Goal: Check status: Check status

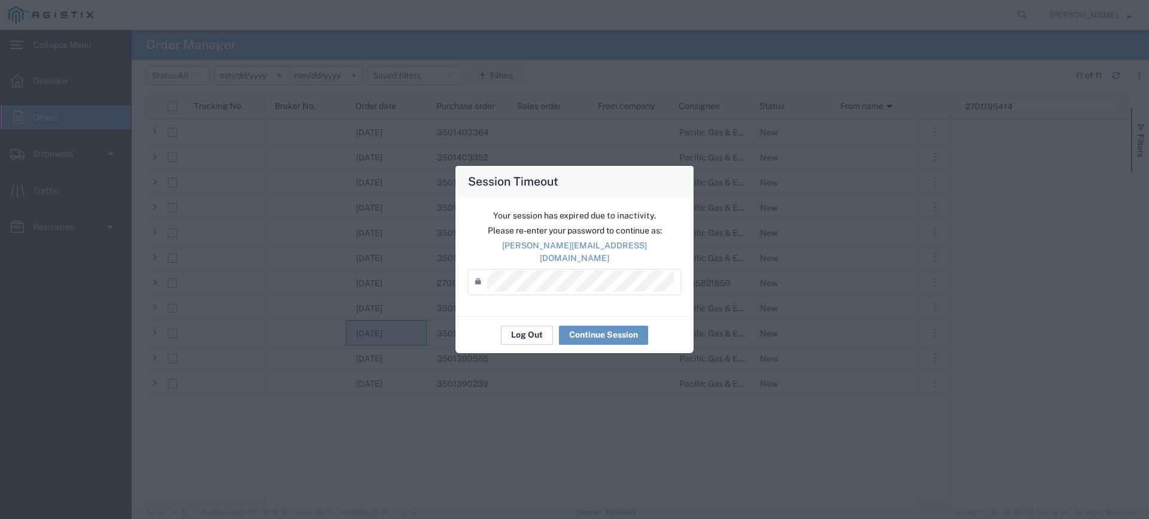
click at [539, 326] on button "Log Out" at bounding box center [527, 335] width 52 height 19
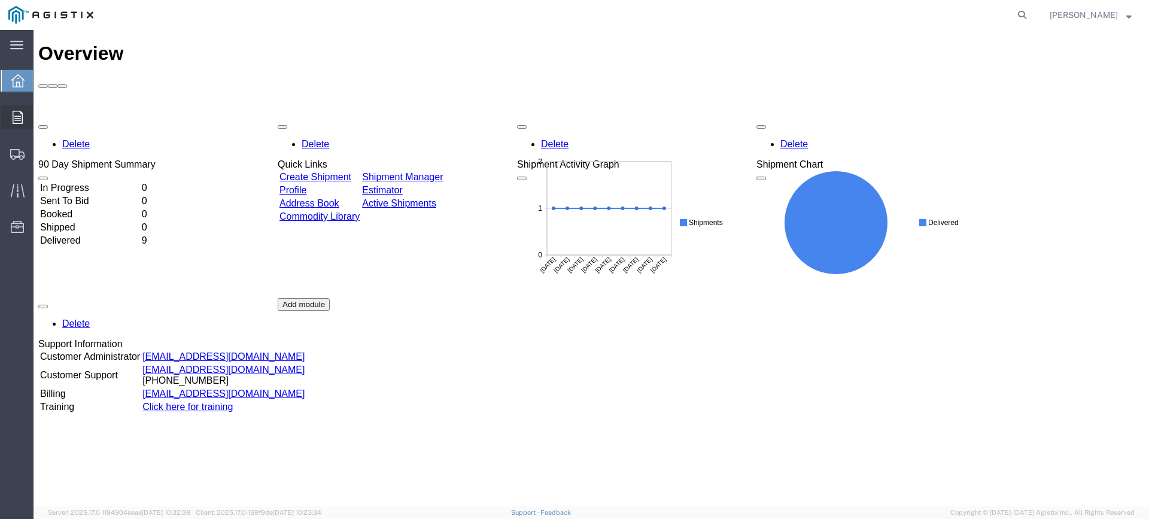
click at [11, 120] on div at bounding box center [18, 117] width 34 height 24
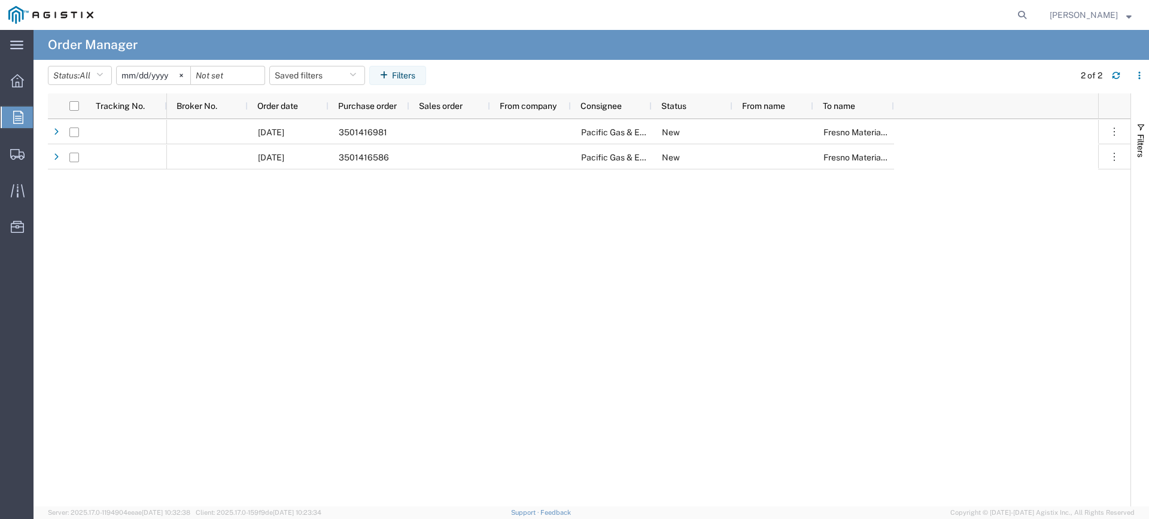
click at [146, 77] on input "[DATE]" at bounding box center [154, 75] width 74 height 18
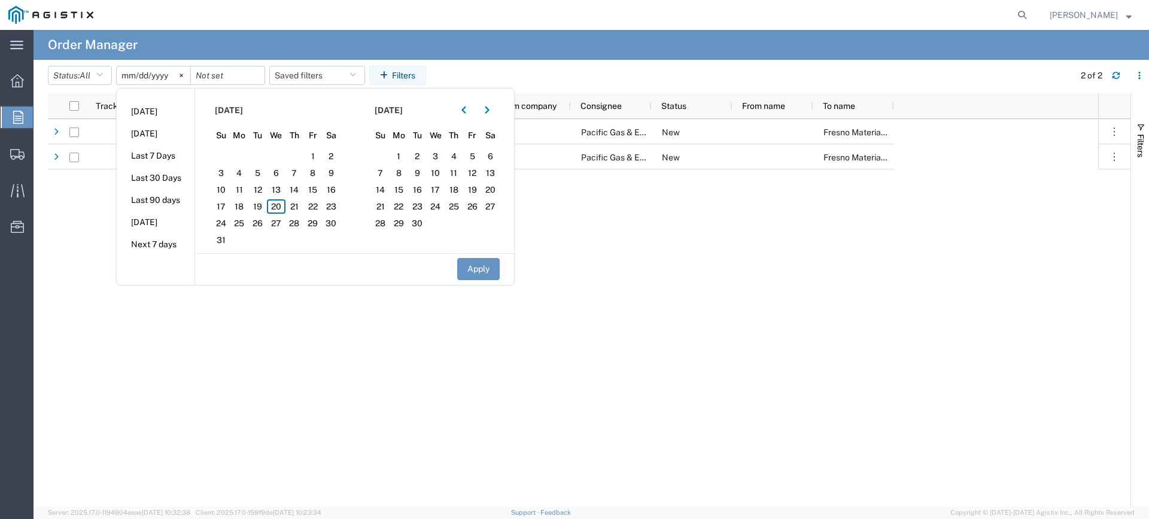
click at [134, 77] on input "2025-07-20" at bounding box center [154, 75] width 74 height 18
click at [466, 108] on icon "button" at bounding box center [463, 110] width 5 height 8
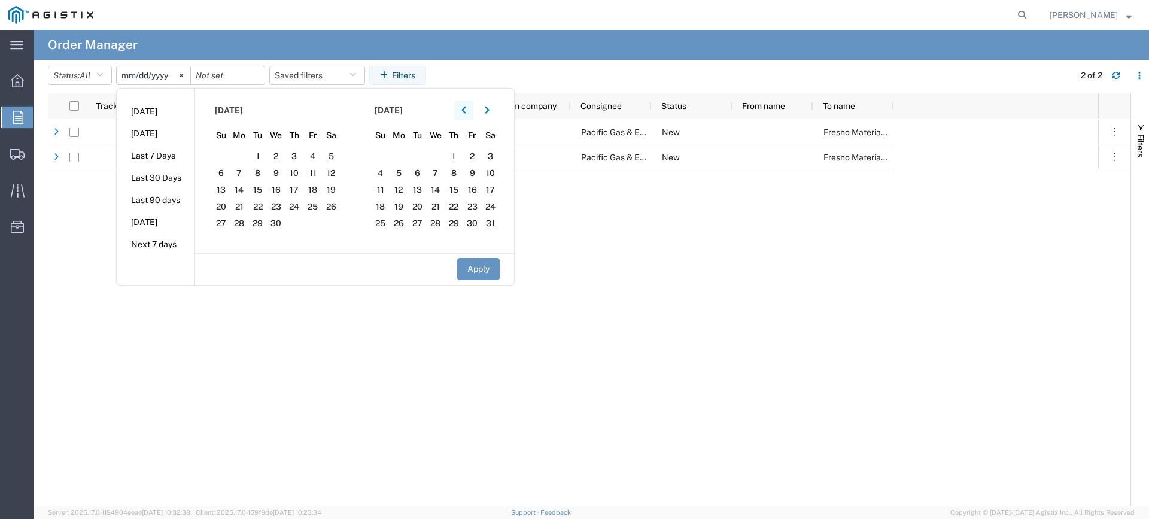
click at [466, 108] on icon "button" at bounding box center [463, 110] width 5 height 8
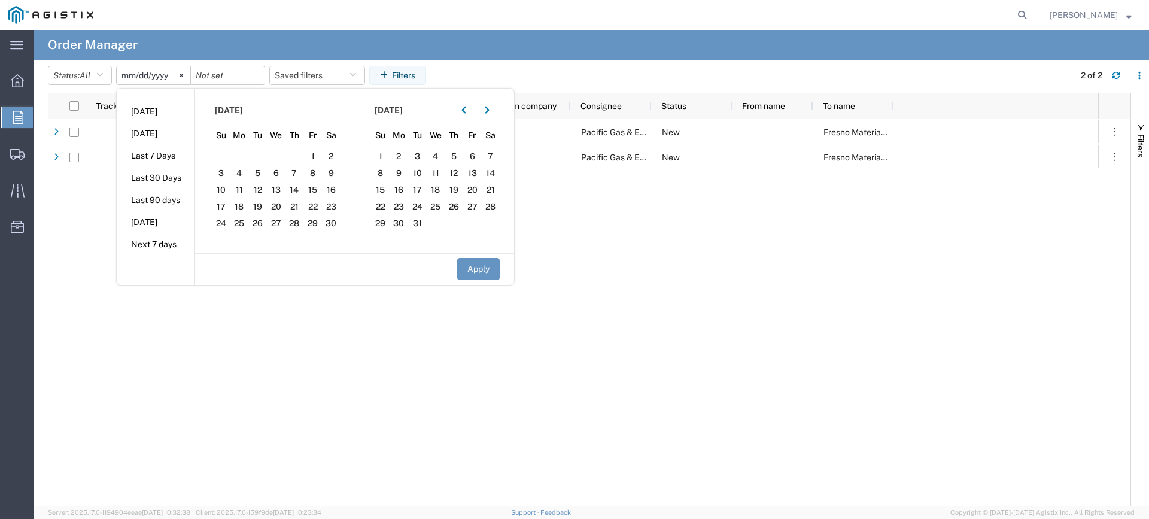
click at [500, 105] on div "December 2024" at bounding box center [436, 110] width 129 height 19
click at [490, 106] on icon "button" at bounding box center [487, 110] width 5 height 8
click at [274, 156] on span "1" at bounding box center [276, 156] width 19 height 14
click at [491, 105] on button "button" at bounding box center [487, 110] width 19 height 19
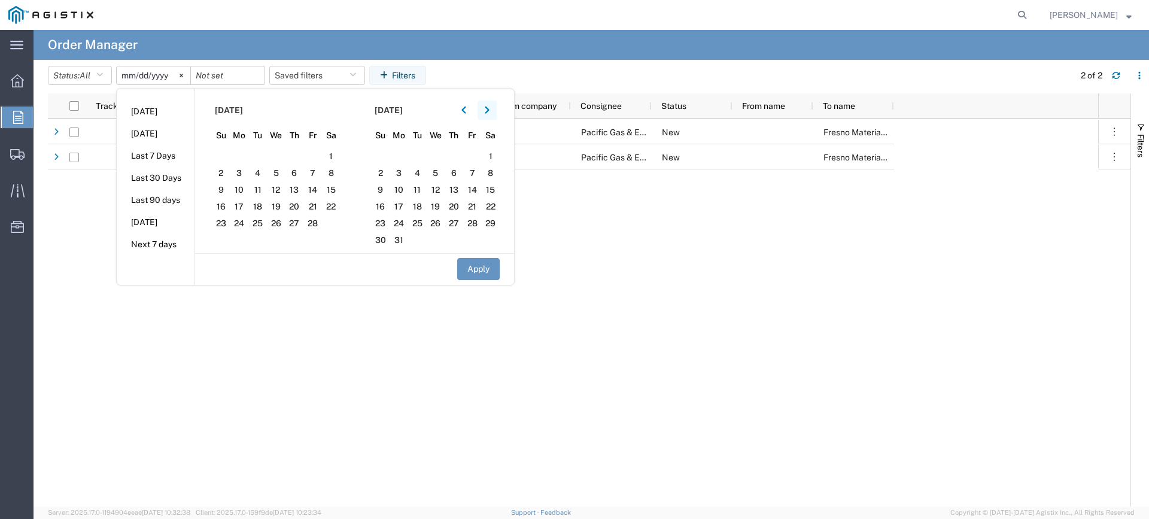
click at [491, 105] on button "button" at bounding box center [487, 110] width 19 height 19
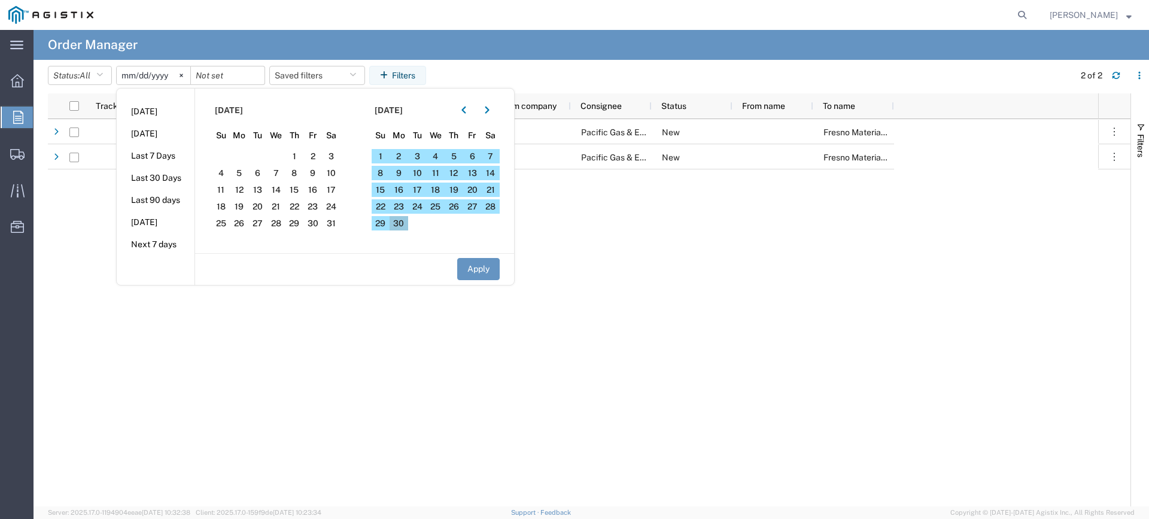
click at [408, 224] on span "30" at bounding box center [399, 223] width 19 height 14
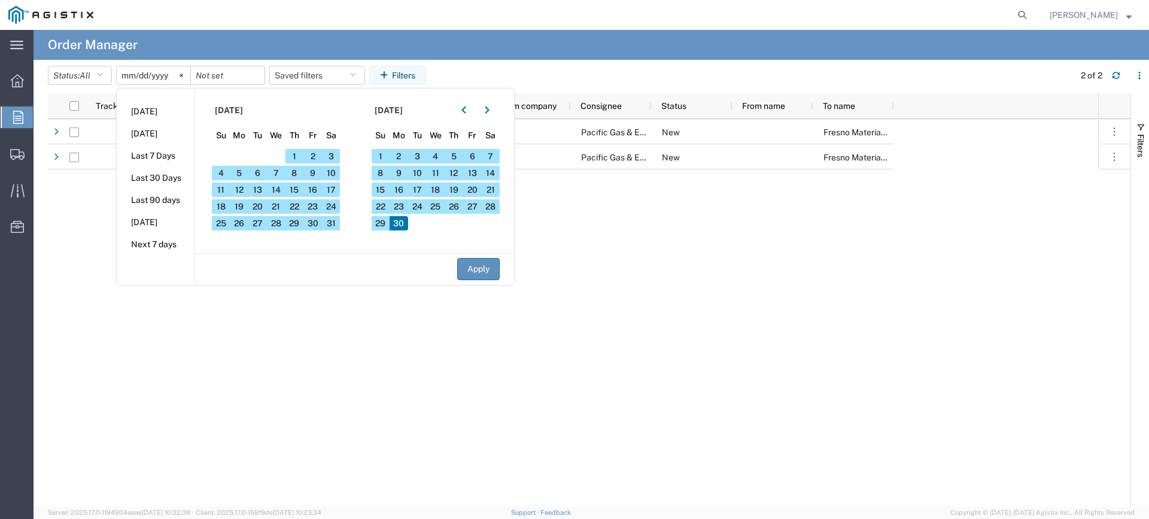
click at [493, 276] on button "Apply" at bounding box center [478, 269] width 42 height 22
type input "[DATE]"
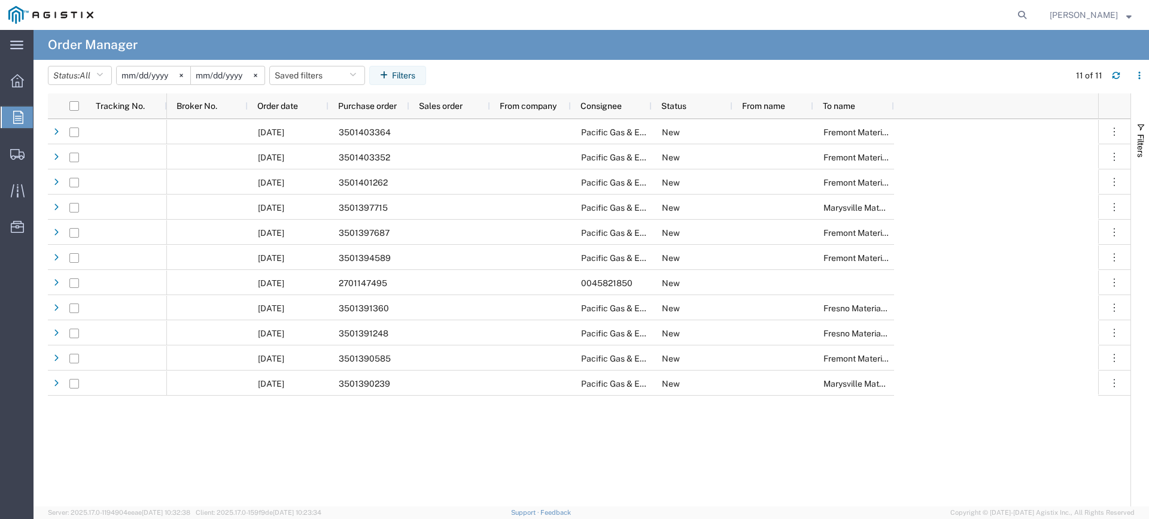
click at [524, 460] on div "04/25/2025 3501403364 Pacific Gas & Electric Company New Fremont Materials Rece…" at bounding box center [632, 312] width 931 height 387
